Goal: Information Seeking & Learning: Find specific fact

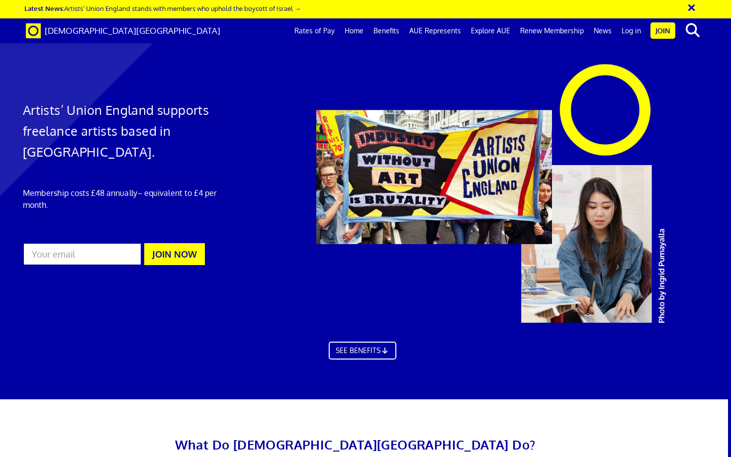
scroll to position [678, 3]
click at [325, 34] on link "Rates of Pay" at bounding box center [314, 30] width 50 height 25
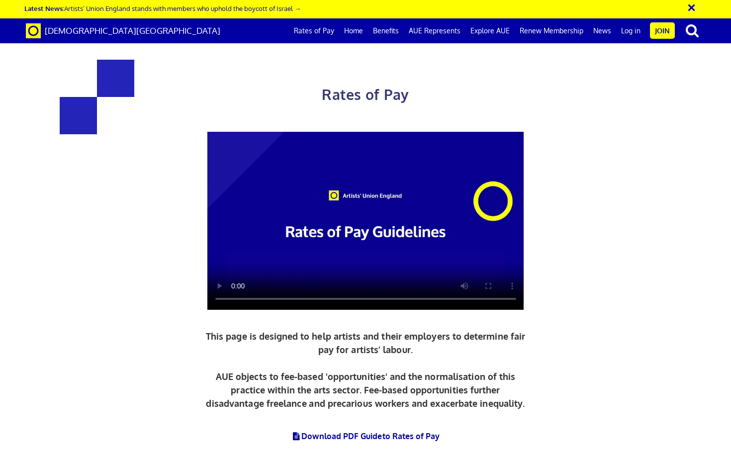
scroll to position [368, 0]
drag, startPoint x: 211, startPoint y: 210, endPoint x: 280, endPoint y: 205, distance: 69.7
drag, startPoint x: 206, startPoint y: 209, endPoint x: 278, endPoint y: 210, distance: 71.6
